Goal: Find contact information: Find contact information

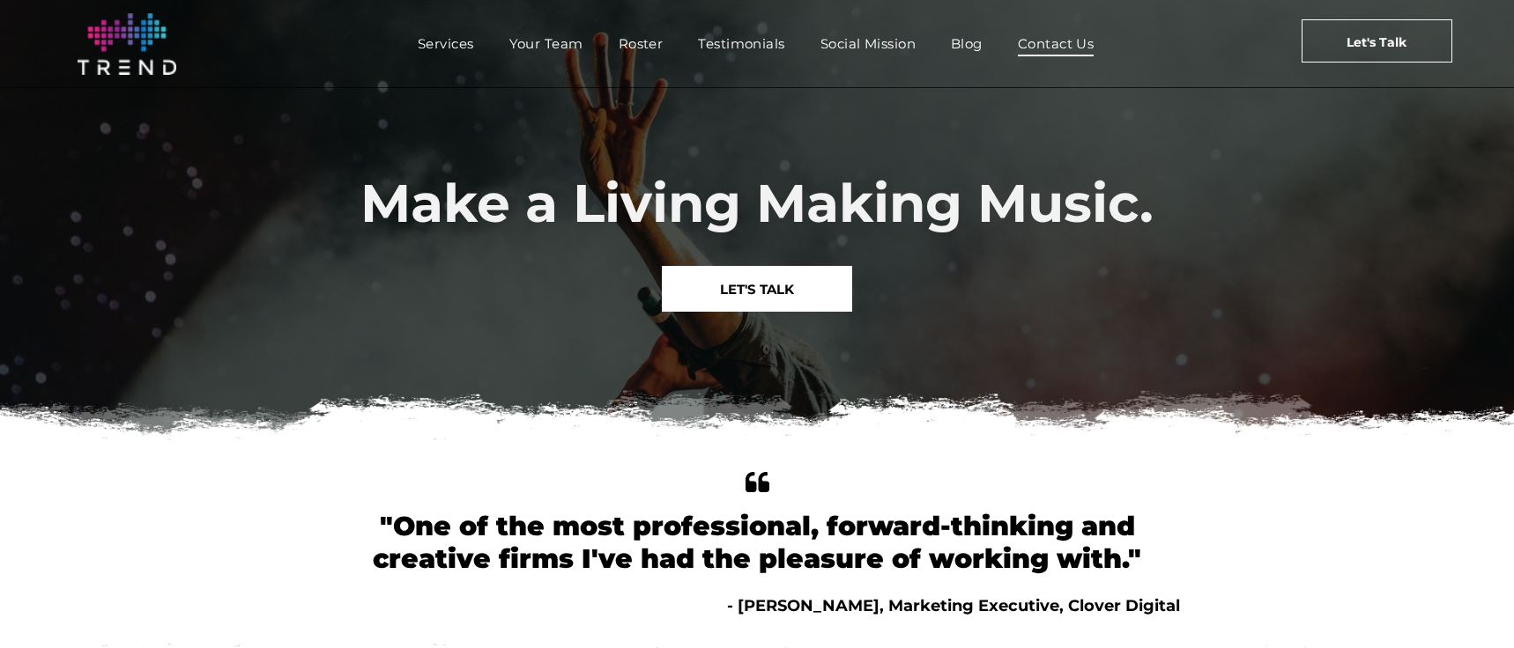
click at [1081, 40] on span "Contact Us" at bounding box center [1056, 44] width 77 height 26
click at [1041, 41] on span "Contact Us" at bounding box center [1056, 44] width 77 height 26
